Goal: Check status

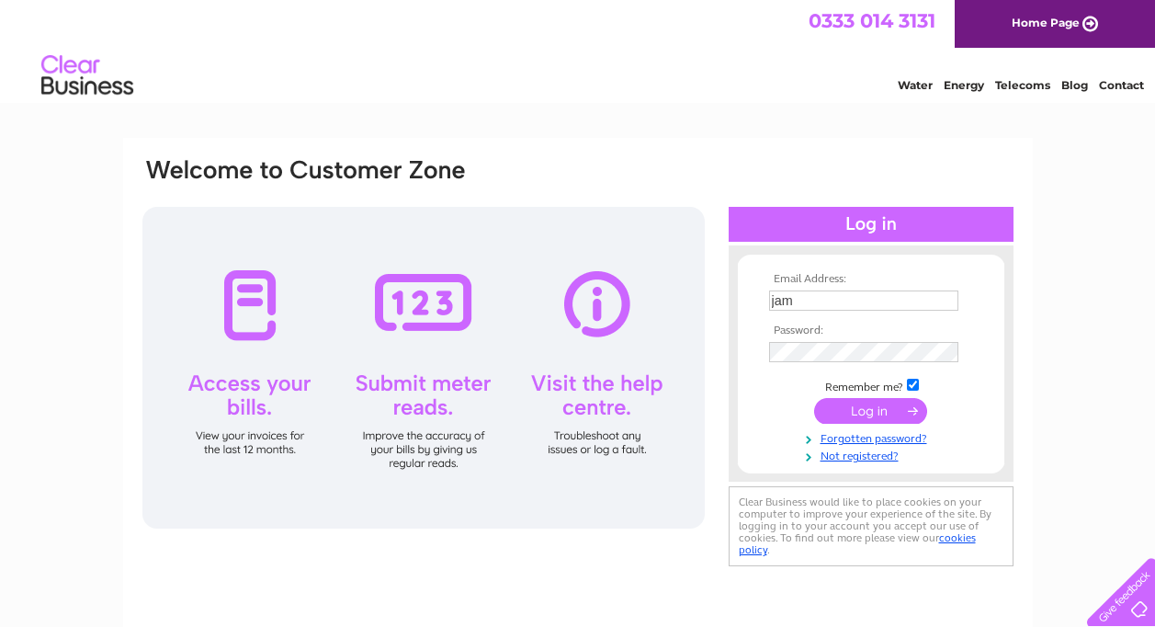
type input "jamesshoes@outlook.com"
click at [885, 411] on input "submit" at bounding box center [870, 411] width 113 height 26
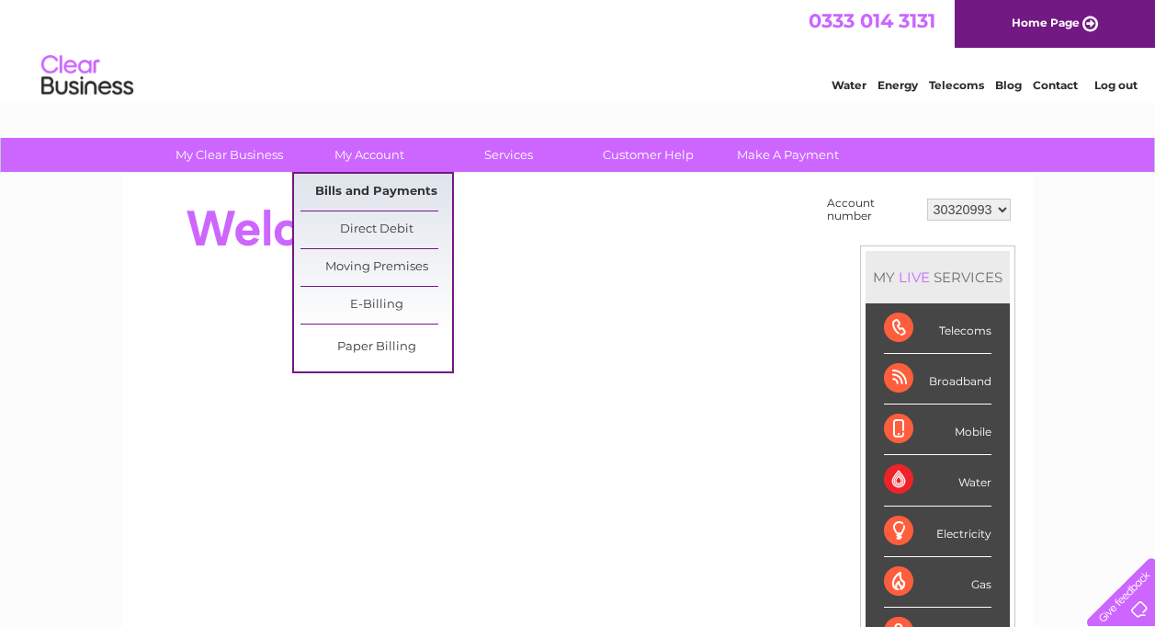
click at [379, 185] on link "Bills and Payments" at bounding box center [376, 192] width 152 height 37
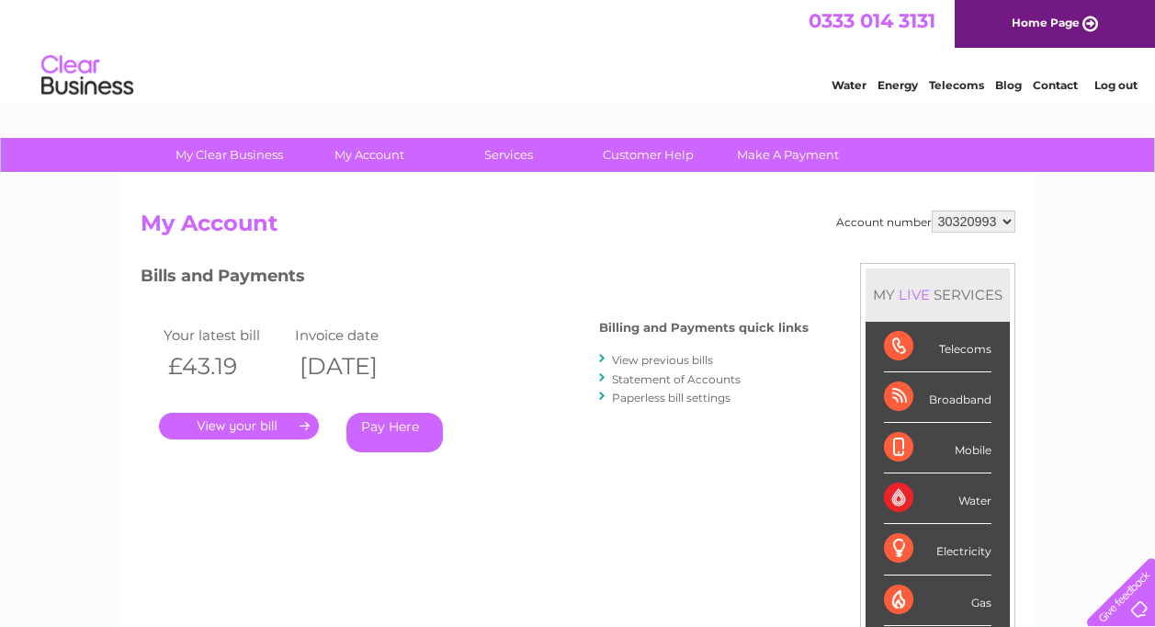
click at [649, 379] on link "Statement of Accounts" at bounding box center [676, 379] width 129 height 14
